Goal: Information Seeking & Learning: Learn about a topic

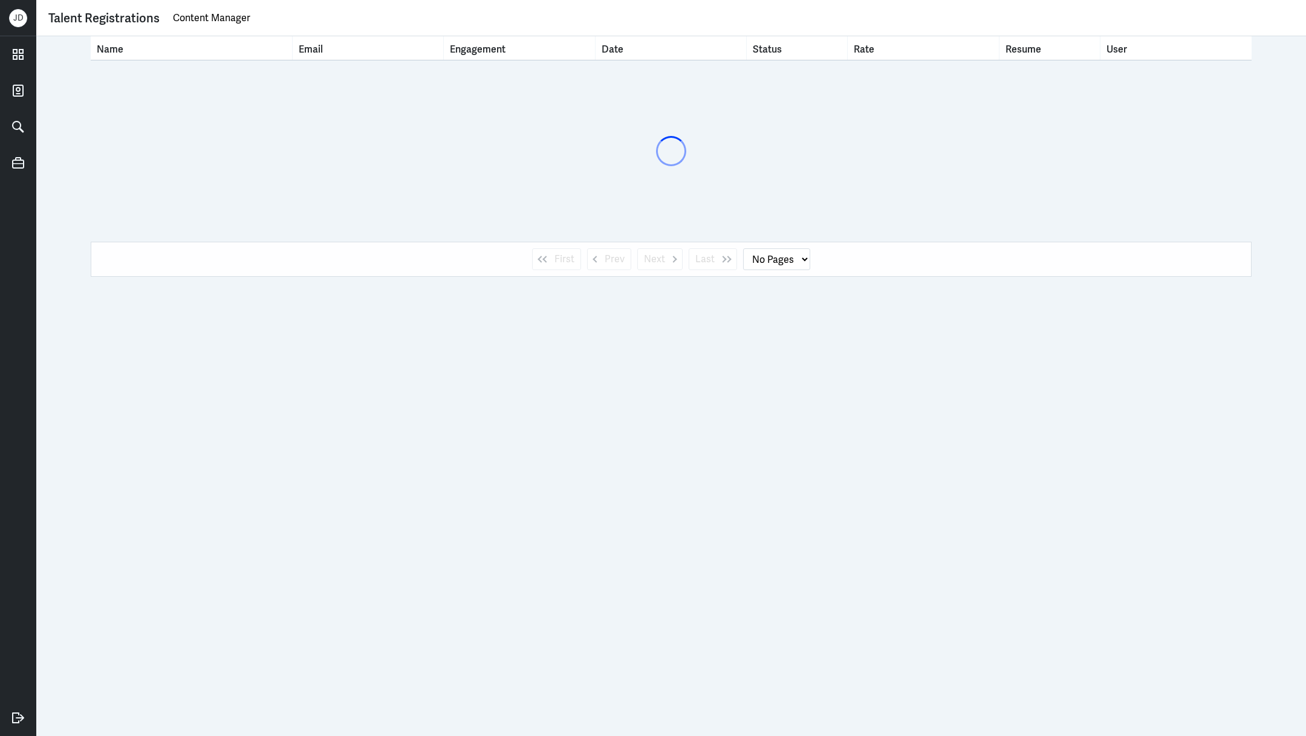
select select "1"
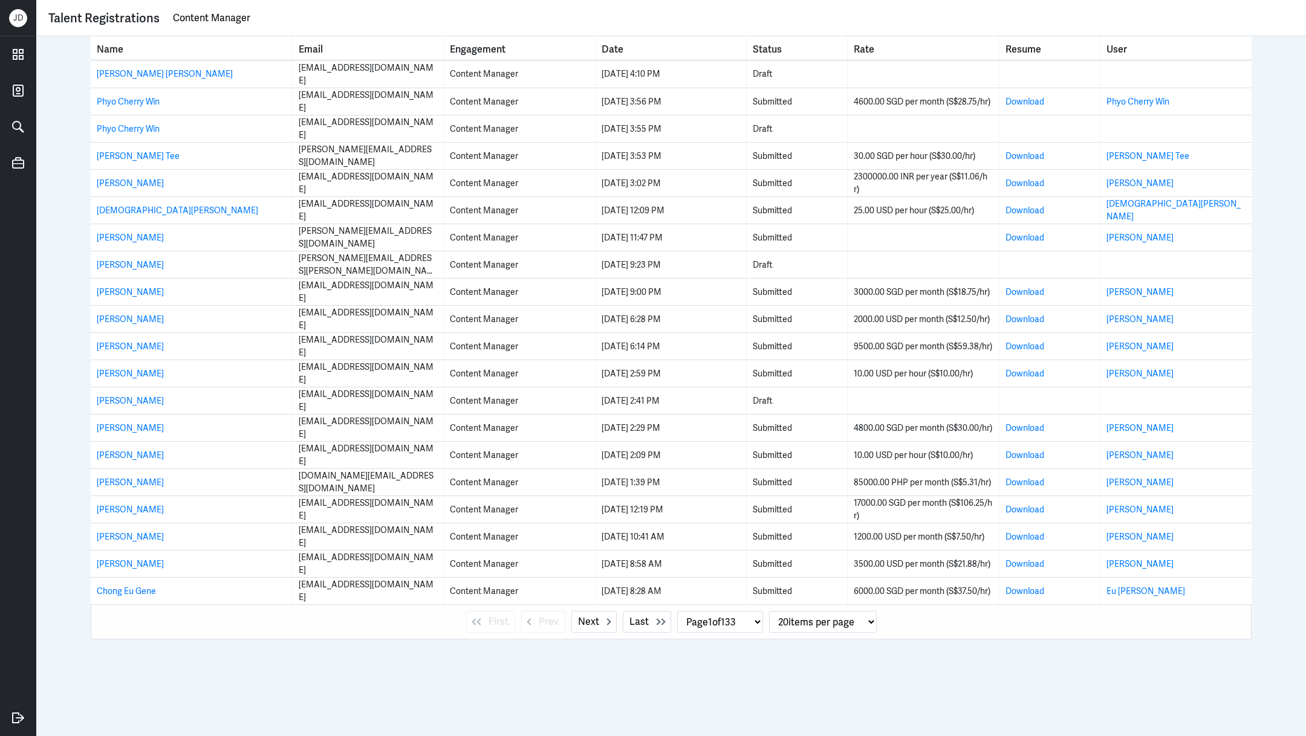
drag, startPoint x: 294, startPoint y: 21, endPoint x: 119, endPoint y: 12, distance: 175.5
click at [119, 12] on div "Talent Registrations Content Manager" at bounding box center [670, 18] width 1245 height 18
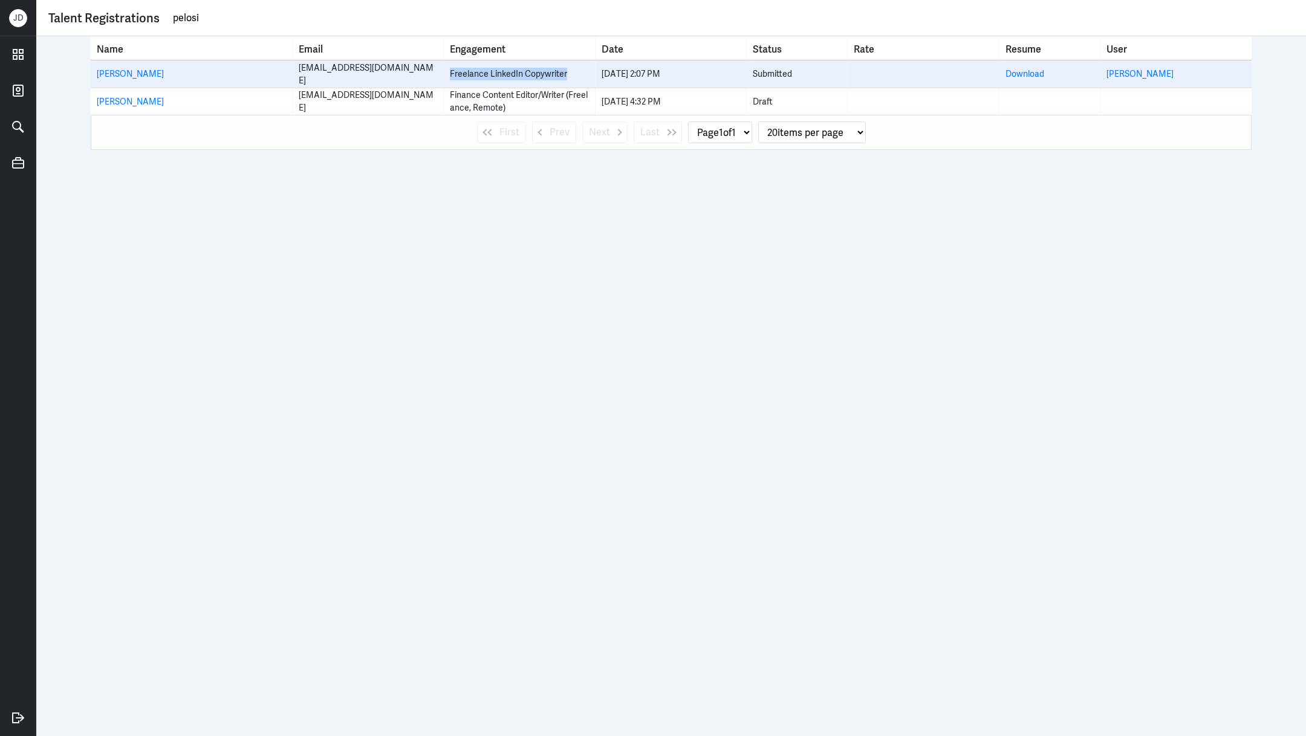
drag, startPoint x: 449, startPoint y: 73, endPoint x: 573, endPoint y: 76, distance: 124.0
click at [573, 76] on td "Freelance LinkedIn Copywriter" at bounding box center [519, 73] width 151 height 27
copy div "Freelance LinkedIn Copywriter"
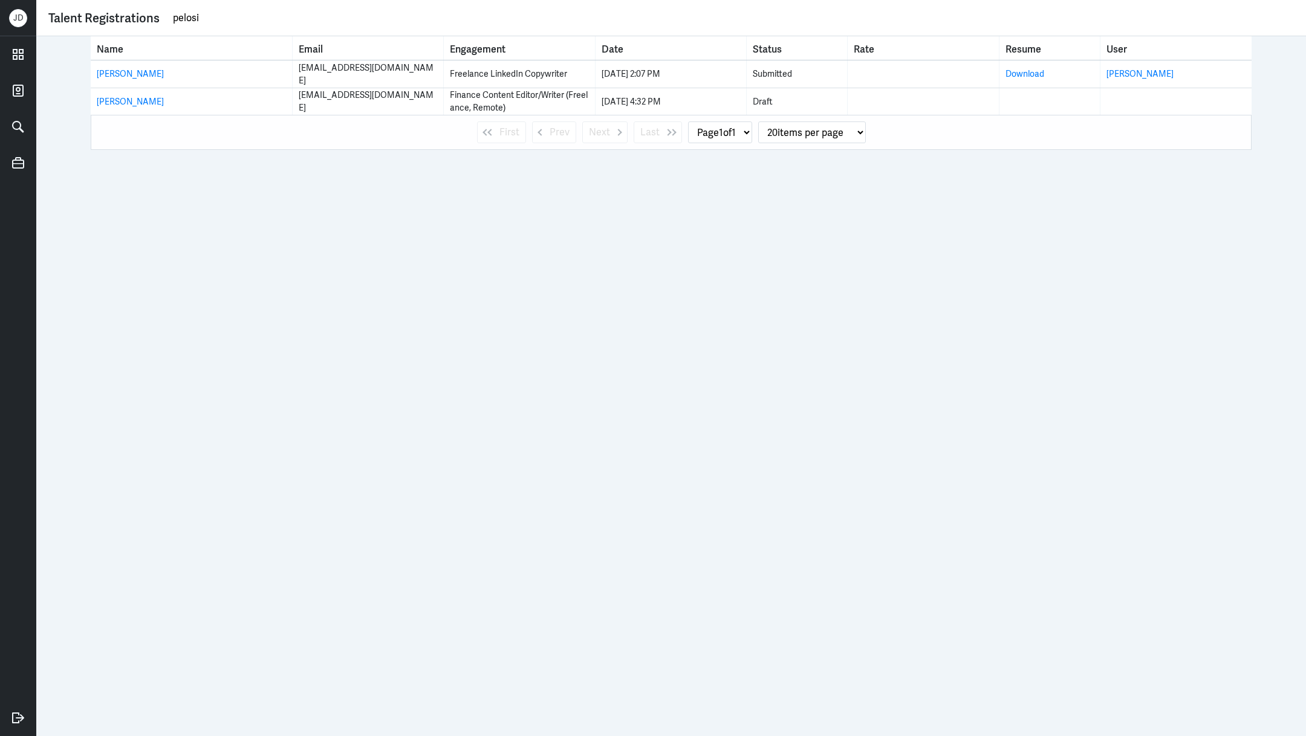
drag, startPoint x: 497, startPoint y: 24, endPoint x: 169, endPoint y: -9, distance: 329.9
click at [169, 0] on html "J D Talent Registrations pelosi Name Email Engagement Date Status Rate Resume U…" at bounding box center [653, 368] width 1306 height 736
paste input "Freelance LinkedIn Copywriter"
type input "Freelance LinkedIn Copywriter"
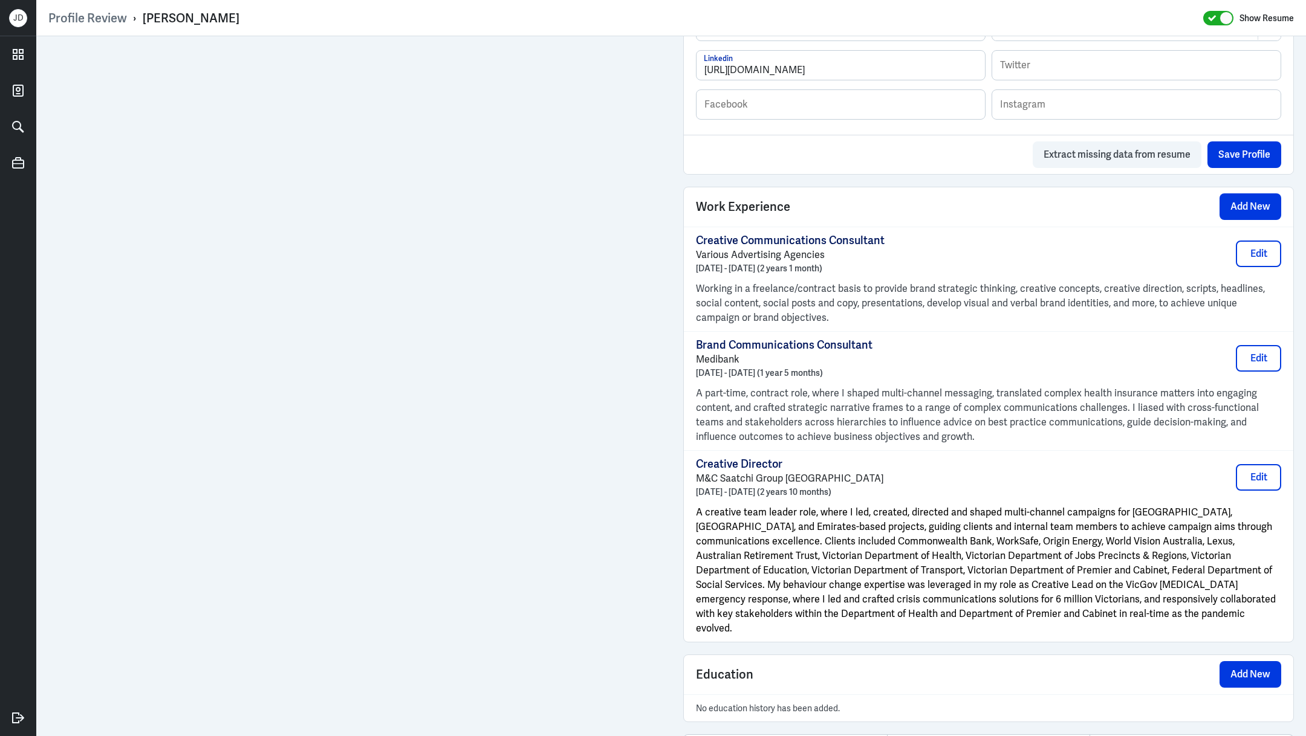
scroll to position [1118, 0]
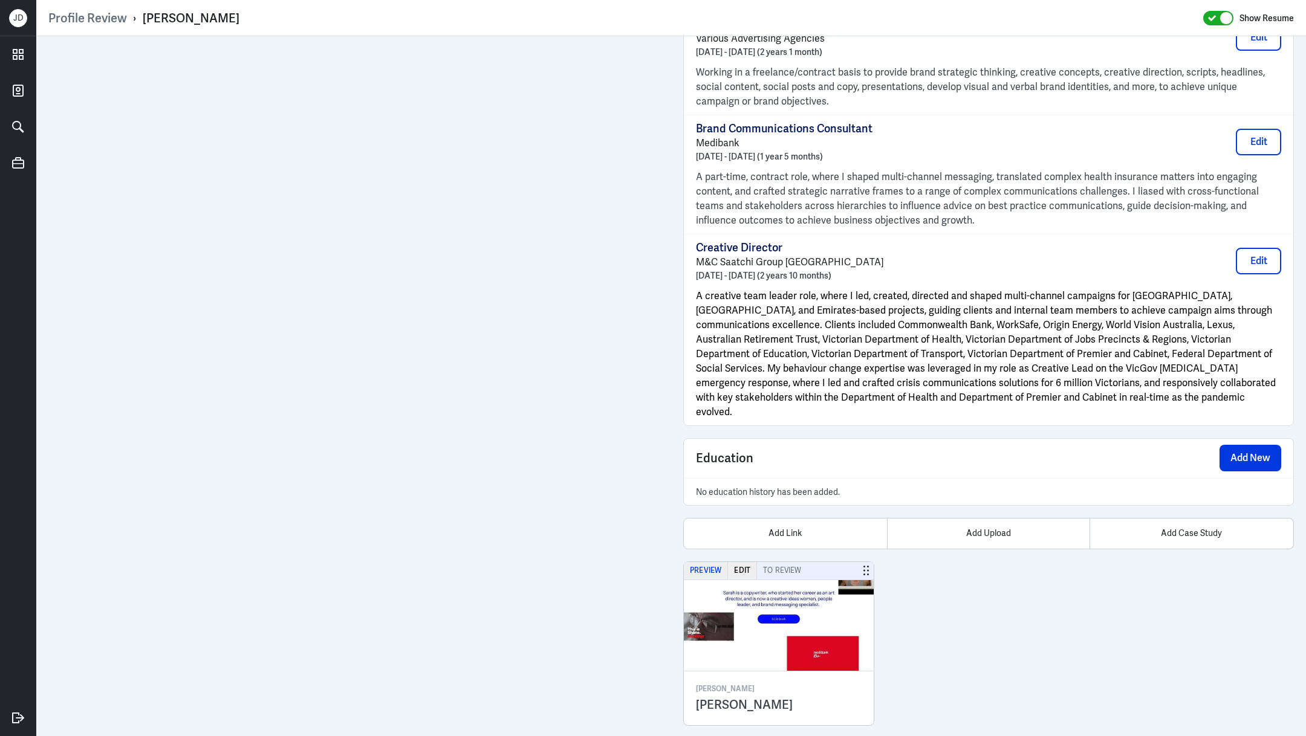
click at [706, 562] on button "Preview" at bounding box center [706, 571] width 44 height 18
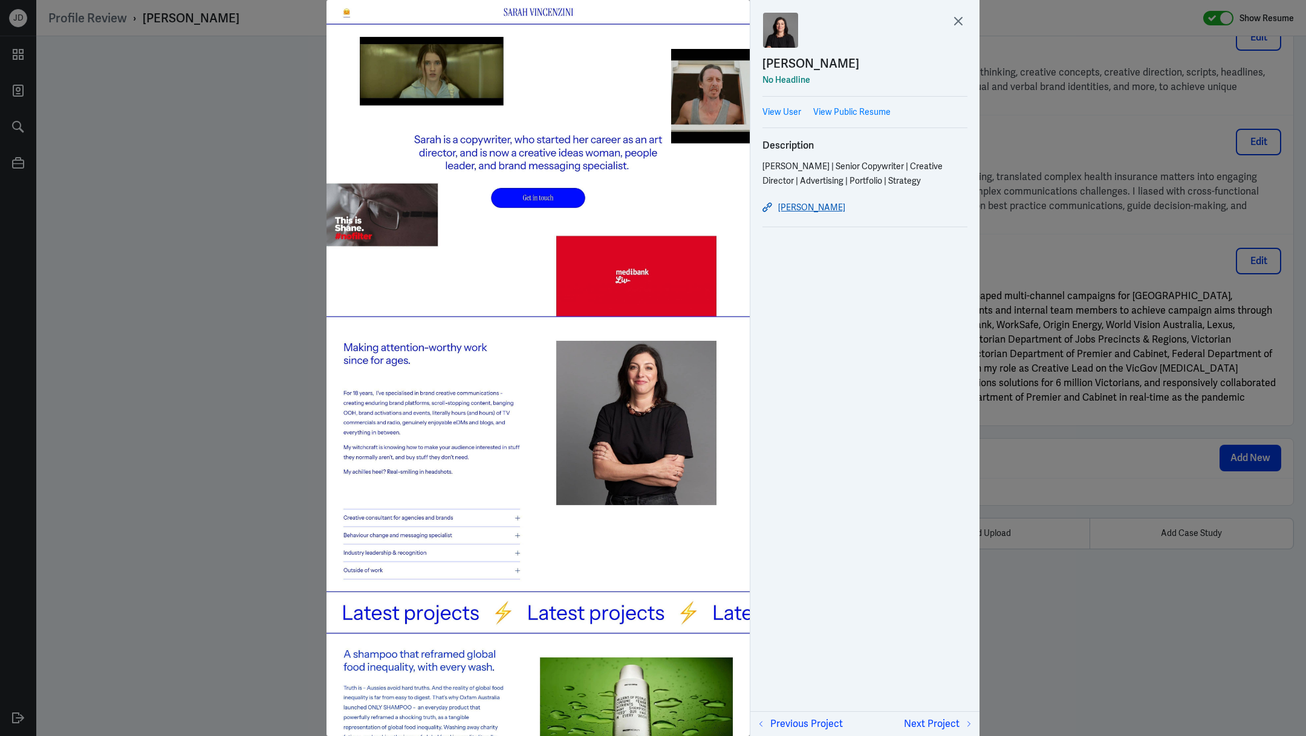
click at [792, 211] on link "Sarah Vincenzini" at bounding box center [864, 207] width 205 height 15
